Goal: Transaction & Acquisition: Purchase product/service

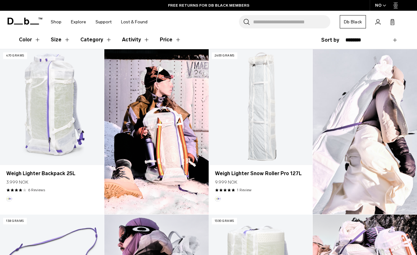
scroll to position [159, 0]
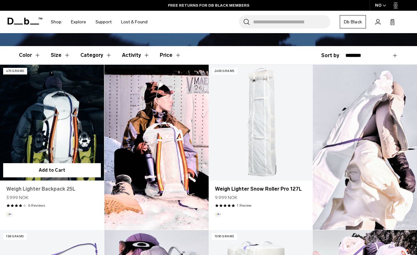
click at [59, 185] on link "Weigh Lighter Backpack 25L" at bounding box center [51, 189] width 91 height 8
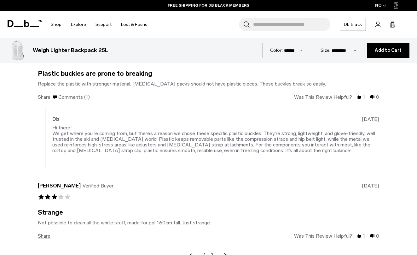
scroll to position [1361, 0]
